Goal: Check status: Check status

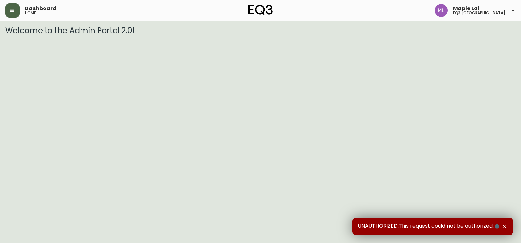
click at [12, 9] on icon "button" at bounding box center [12, 10] width 5 height 5
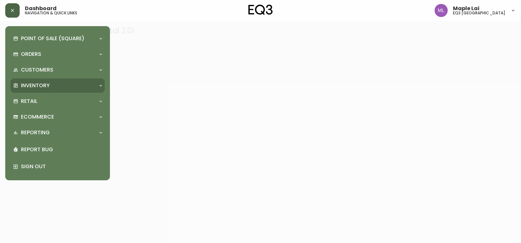
click at [38, 81] on div "Inventory" at bounding box center [57, 86] width 94 height 14
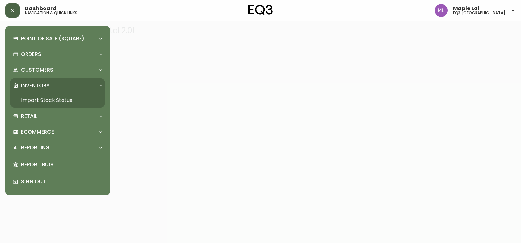
click at [41, 100] on link "Import Stock Status" at bounding box center [57, 100] width 94 height 15
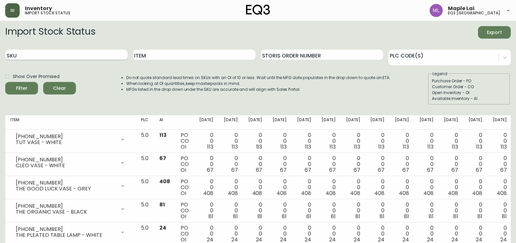
click at [26, 53] on input "SKU" at bounding box center [66, 55] width 122 height 10
drag, startPoint x: 72, startPoint y: 52, endPoint x: 27, endPoint y: 55, distance: 44.9
click at [34, 54] on input "SKU" at bounding box center [66, 55] width 122 height 10
paste input "[PHONE_NUMBER]"
click at [5, 82] on button "Filter" at bounding box center [21, 88] width 33 height 12
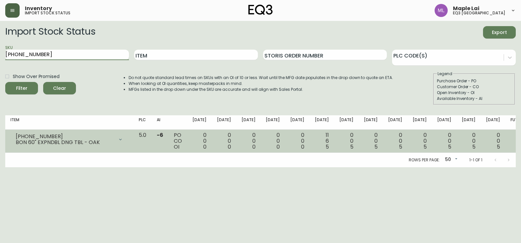
click at [123, 139] on icon at bounding box center [120, 139] width 5 height 5
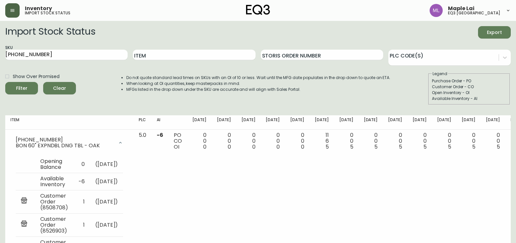
click at [134, 119] on th "Item" at bounding box center [69, 123] width 128 height 14
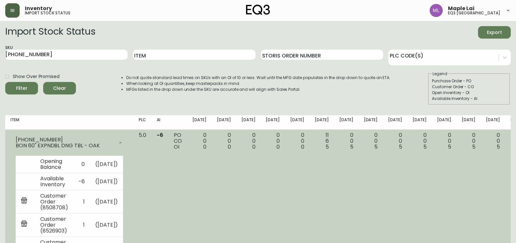
click at [114, 148] on div "BON 60" EXPNDBL DNG TBL - OAK" at bounding box center [65, 146] width 98 height 6
click at [127, 141] on div at bounding box center [120, 142] width 13 height 13
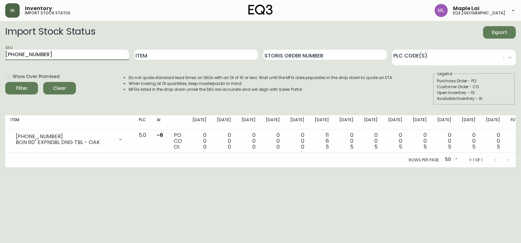
drag, startPoint x: 59, startPoint y: 51, endPoint x: 0, endPoint y: 68, distance: 61.0
click at [0, 68] on html "Inventory import stock status Maple Lai eq3 [GEOGRAPHIC_DATA] Import Stock Stat…" at bounding box center [260, 84] width 521 height 168
paste input "[PHONE_NUMBER]"
type input "[PHONE_NUMBER]"
click at [5, 82] on button "Filter" at bounding box center [21, 88] width 33 height 12
